Goal: Book appointment/travel/reservation

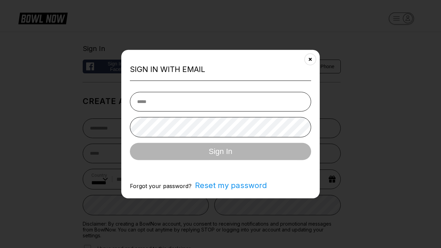
select select "**"
type input "**********"
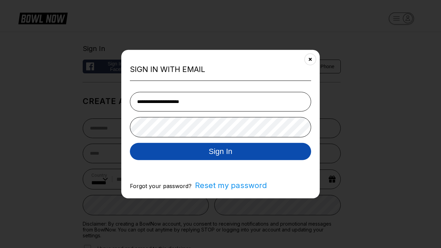
click at [221, 152] on button "Sign In" at bounding box center [220, 151] width 181 height 17
